Goal: Information Seeking & Learning: Learn about a topic

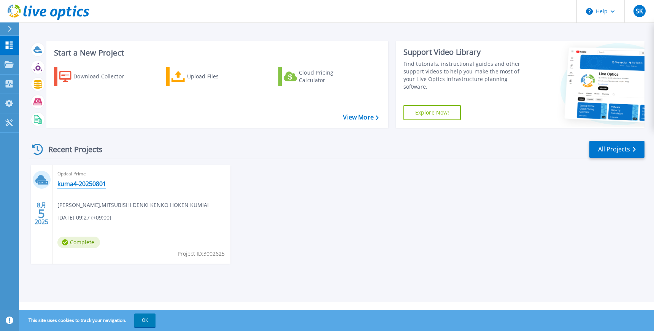
click at [84, 186] on link "kuma4-20250801" at bounding box center [81, 184] width 49 height 8
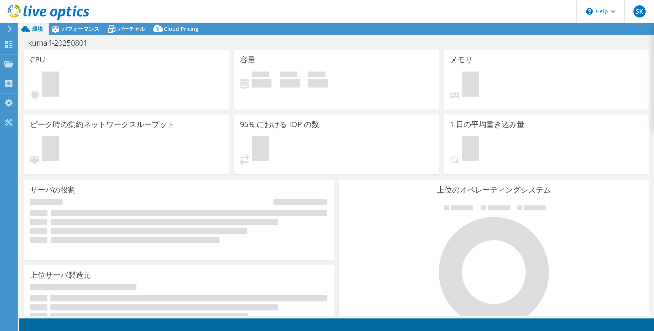
select select "USD"
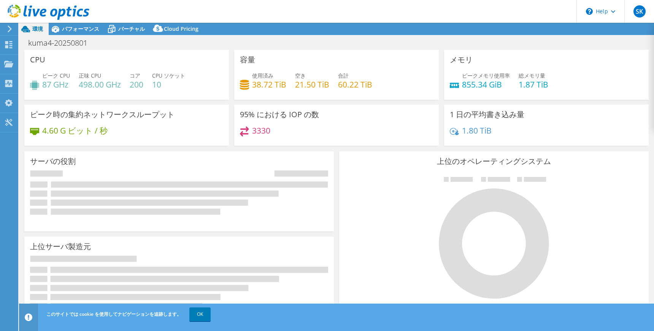
select select "[GEOGRAPHIC_DATA]"
select select "JPY"
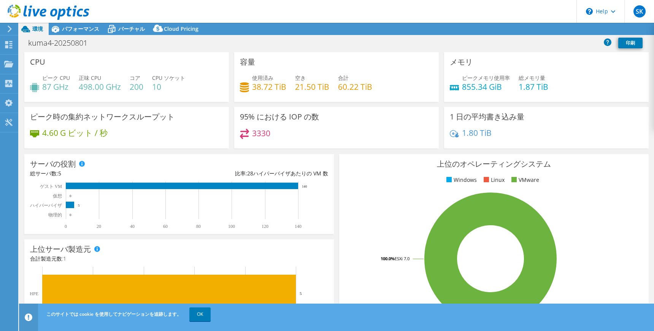
click at [234, 147] on div "95% における IOP の数 3330" at bounding box center [336, 127] width 205 height 41
click at [199, 314] on link "OK" at bounding box center [199, 314] width 21 height 14
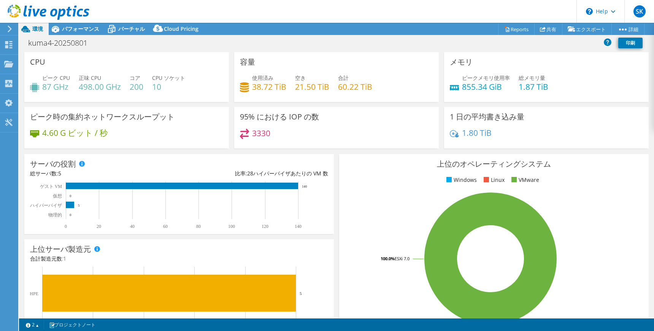
click at [375, 52] on div "kuma4-20250801 印刷" at bounding box center [336, 44] width 635 height 16
click at [161, 143] on div "4.60 G ビット / 秒" at bounding box center [126, 137] width 193 height 16
click at [146, 86] on div "ピーク CPU 87 GHz 正味 CPU 498.00 GHz コア 200 CPU ソケット 10" at bounding box center [126, 86] width 193 height 25
click at [86, 32] on span "パフォーマンス" at bounding box center [80, 28] width 37 height 7
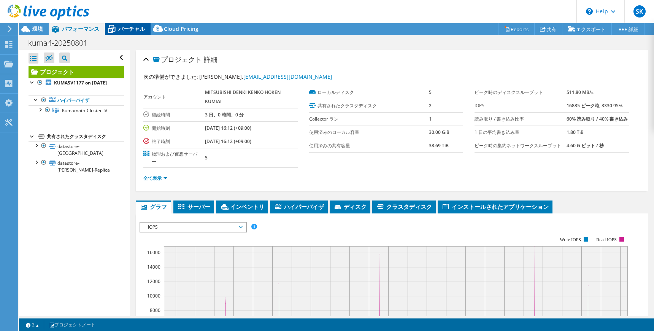
click at [113, 29] on icon at bounding box center [111, 28] width 13 height 13
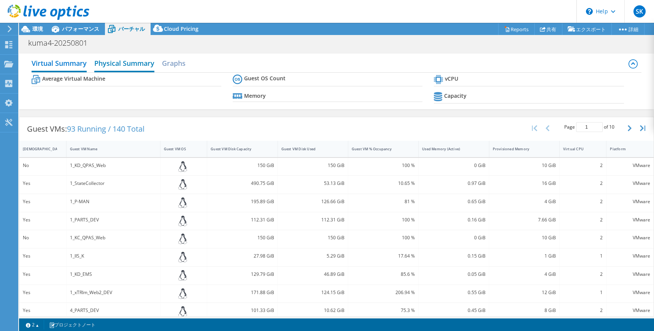
click at [124, 64] on h2 "Physical Summary" at bounding box center [124, 64] width 60 height 17
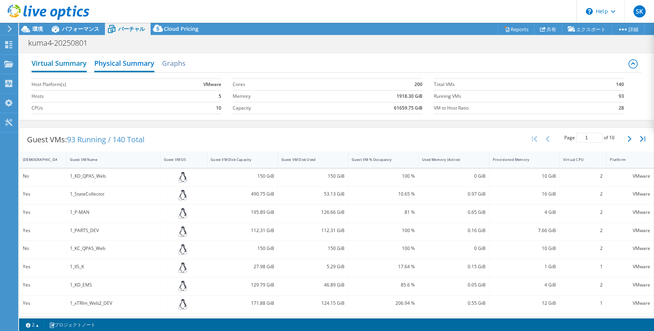
click at [57, 62] on h2 "Virtual Summary" at bounding box center [59, 64] width 55 height 17
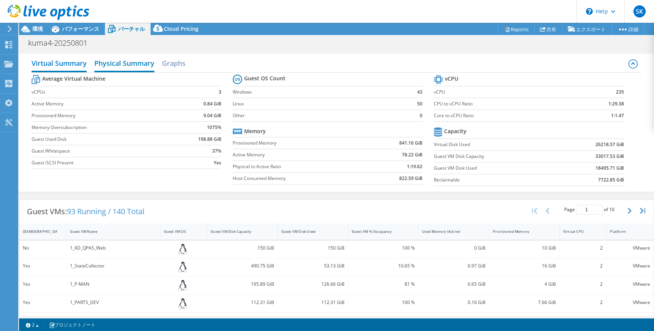
click at [116, 64] on h2 "Physical Summary" at bounding box center [124, 64] width 60 height 17
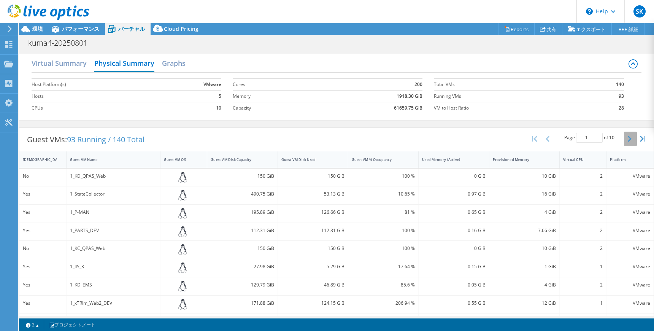
click at [624, 145] on button "button" at bounding box center [630, 139] width 13 height 14
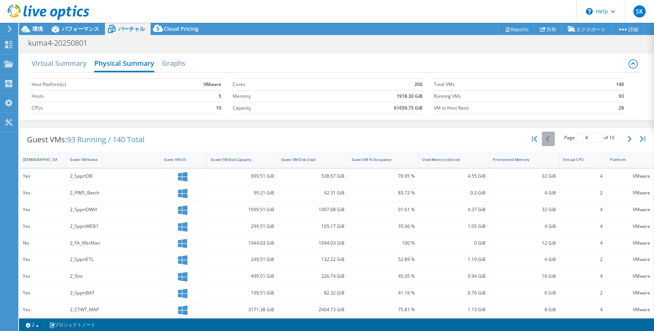
click at [545, 145] on button "button" at bounding box center [548, 139] width 13 height 14
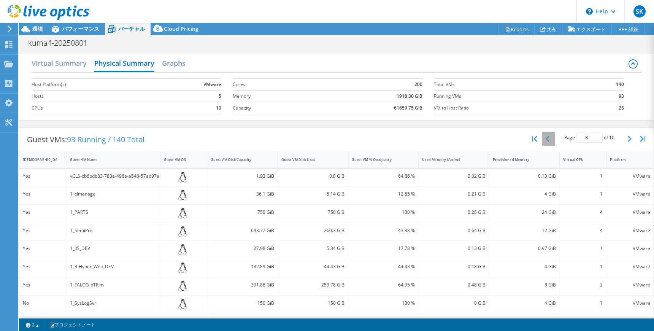
click at [545, 145] on button "button" at bounding box center [548, 139] width 13 height 14
type input "1"
click at [182, 67] on h2 "Graphs" at bounding box center [174, 64] width 24 height 17
